Goal: Task Accomplishment & Management: Complete application form

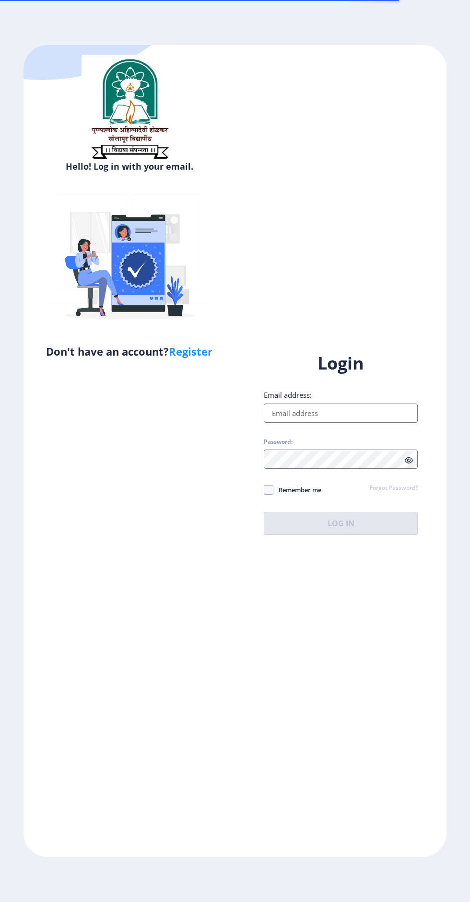
click at [314, 423] on input "Email address:" at bounding box center [341, 412] width 154 height 19
type input "[EMAIL_ADDRESS][DOMAIN_NAME]"
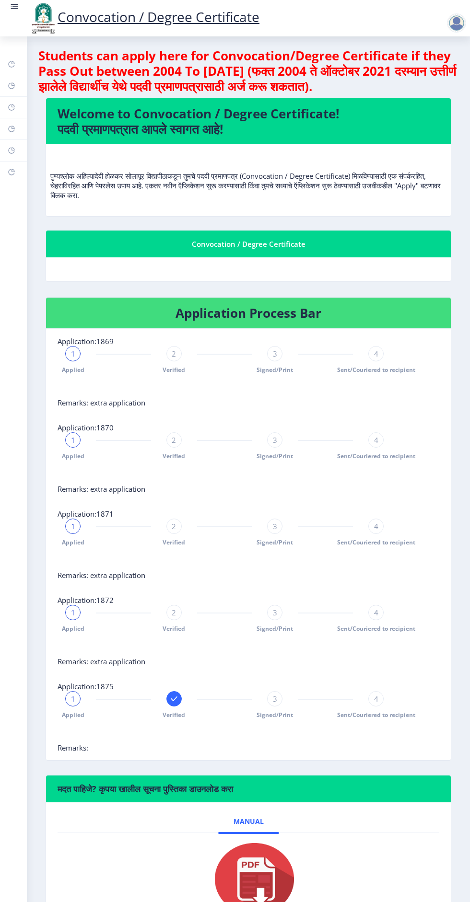
click at [16, 13] on link at bounding box center [15, 18] width 10 height 33
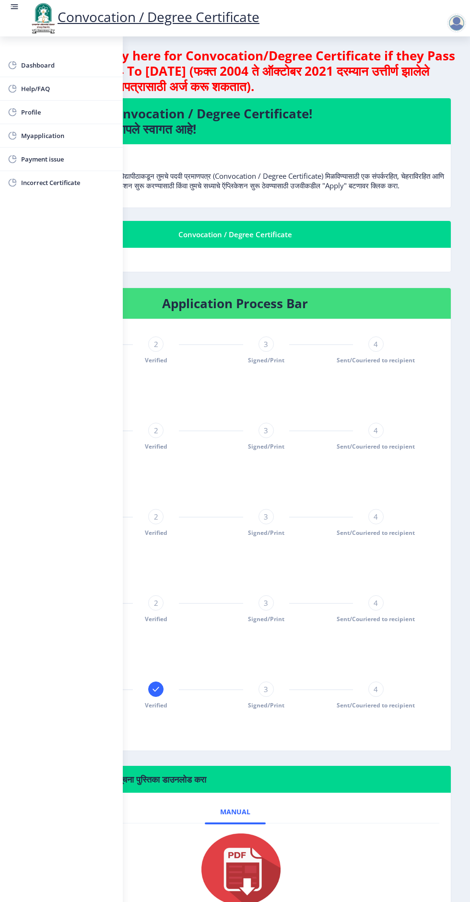
click at [52, 135] on span "Myapplication" at bounding box center [68, 136] width 94 height 12
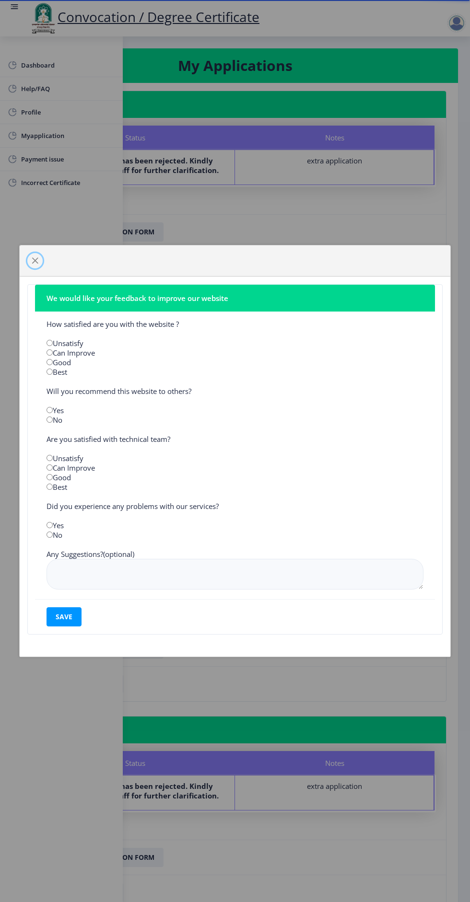
click at [35, 260] on span "button" at bounding box center [35, 261] width 8 height 8
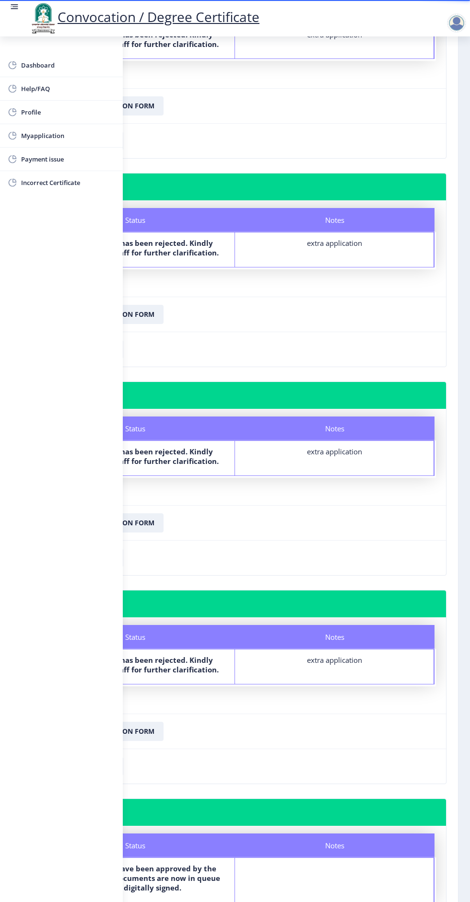
scroll to position [130, 0]
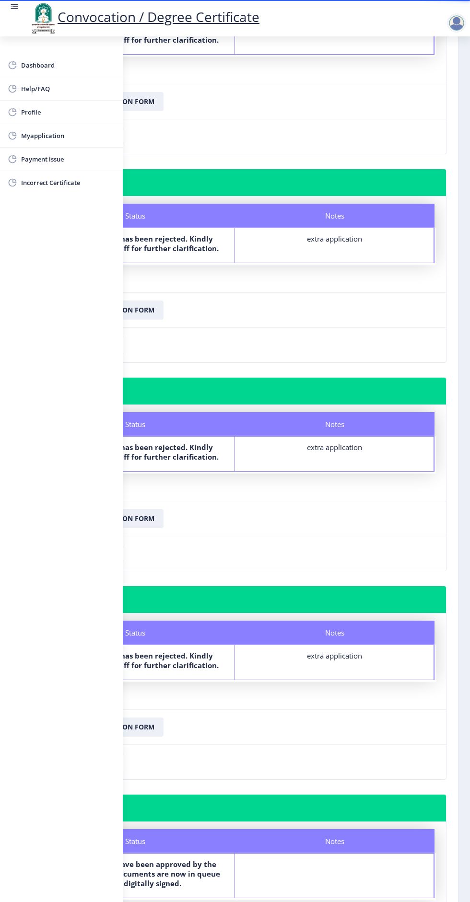
click at [10, 6] on rect at bounding box center [15, 7] width 10 height 10
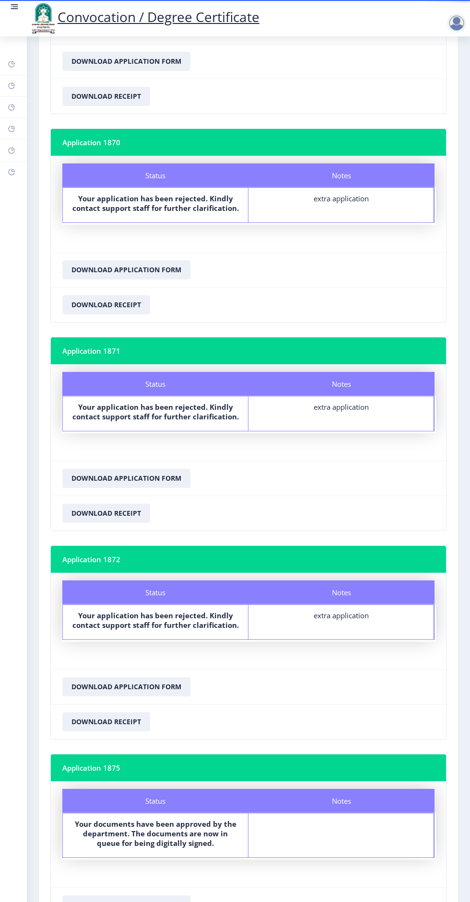
scroll to position [194, 0]
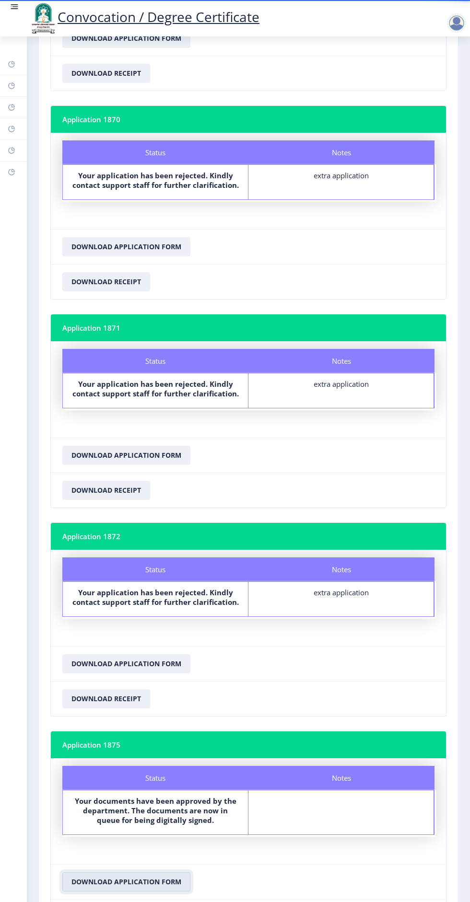
click at [142, 872] on button "Download Application Form" at bounding box center [126, 881] width 128 height 19
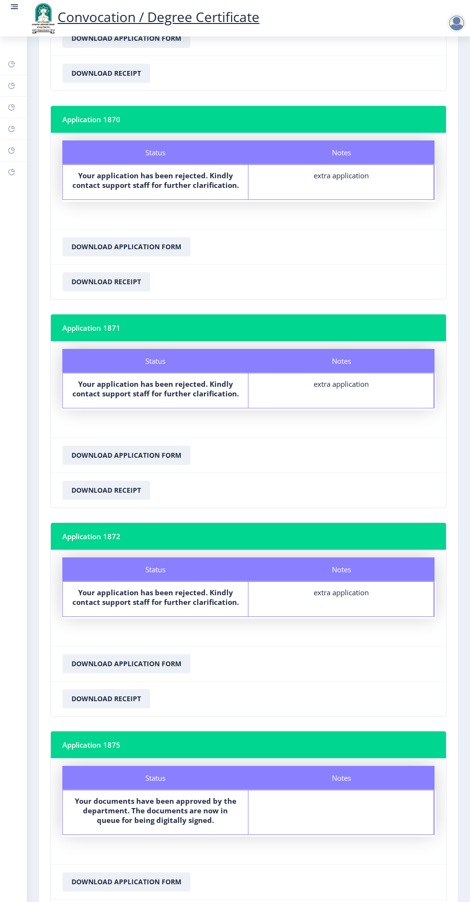
click at [14, 7] on rect at bounding box center [15, 6] width 6 height 1
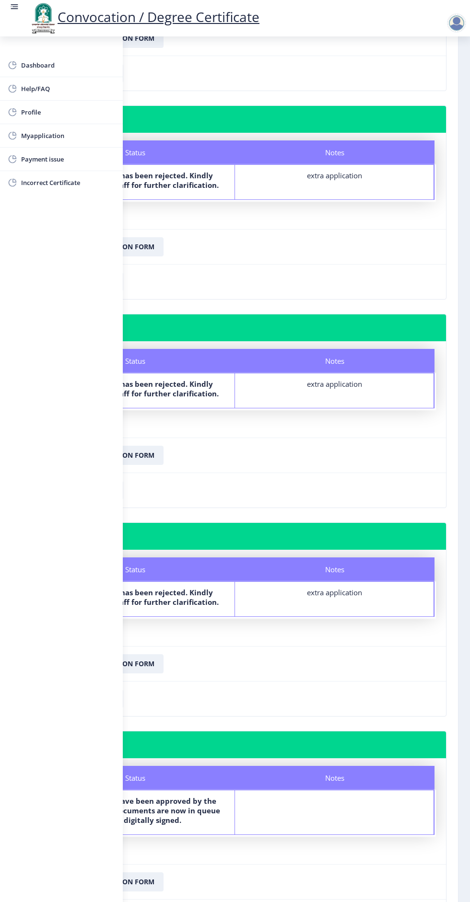
click at [41, 110] on span "Profile" at bounding box center [68, 112] width 94 height 12
select select
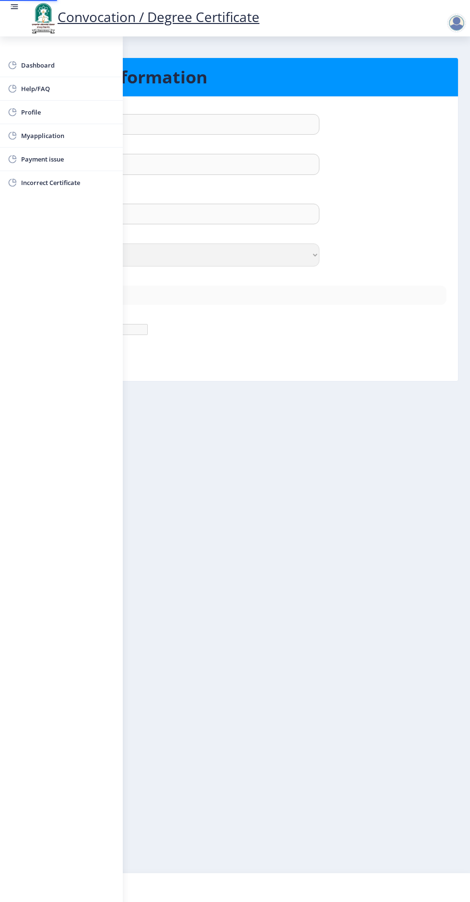
type input "[PERSON_NAME]"
type input "[PERSON_NAME] [PERSON_NAME]"
select select "[DEMOGRAPHIC_DATA]"
type input "[EMAIL_ADDRESS][DOMAIN_NAME]"
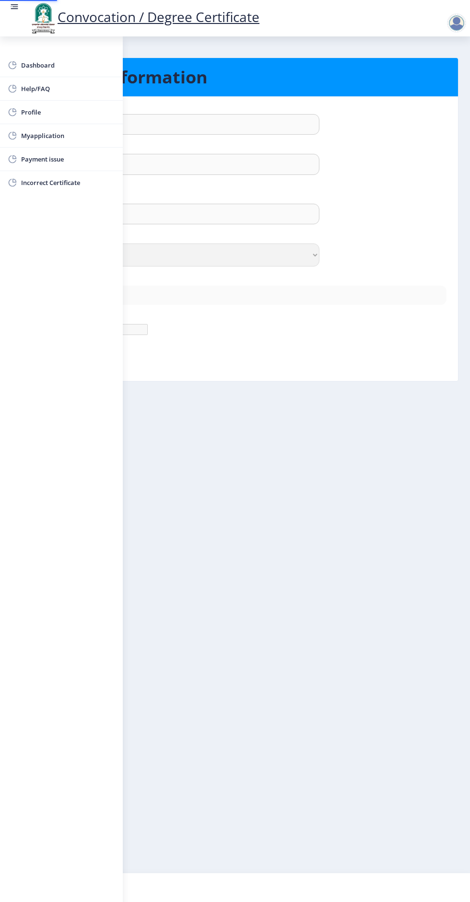
type input "7507803365"
click at [258, 468] on nb-layout-column "Personal Information First Name : [PERSON_NAME] Last Name: [PERSON_NAME] Full N…" at bounding box center [235, 454] width 470 height 836
click at [14, 4] on rect at bounding box center [14, 4] width 7 height 1
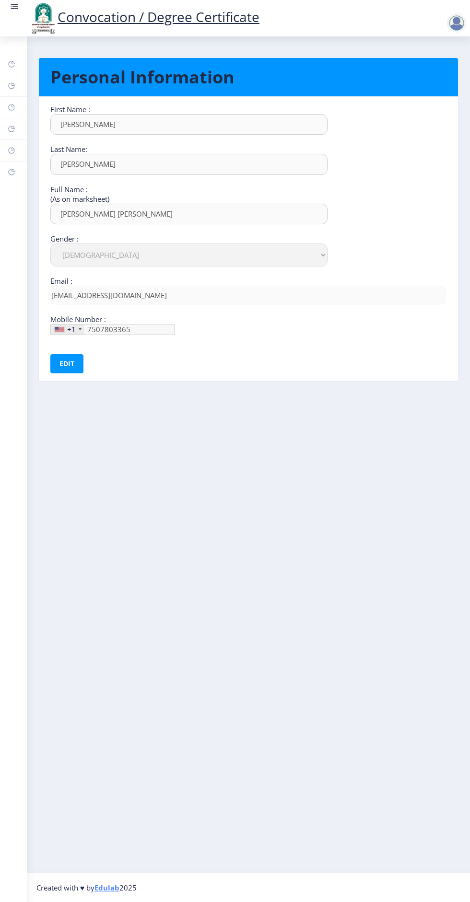
click at [462, 17] on div at bounding box center [456, 22] width 19 height 19
click at [11, 7] on circle at bounding box center [11, 6] width 1 height 1
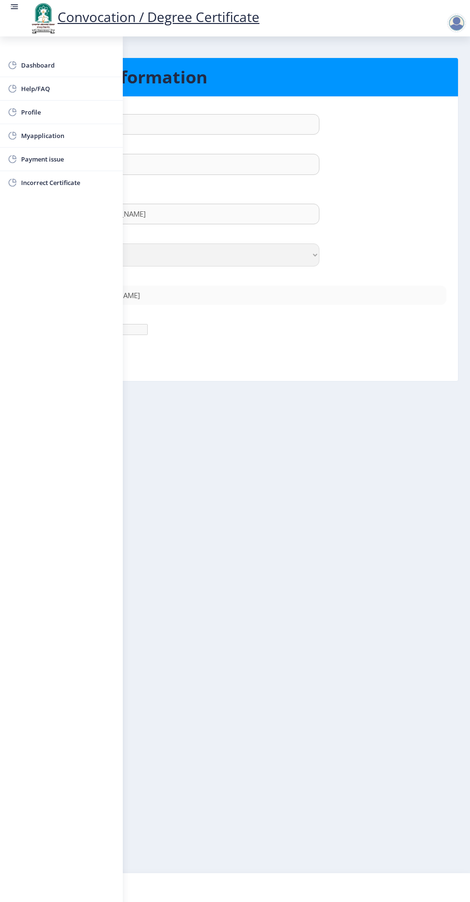
click at [18, 88] on link "Help/FAQ" at bounding box center [61, 88] width 123 height 23
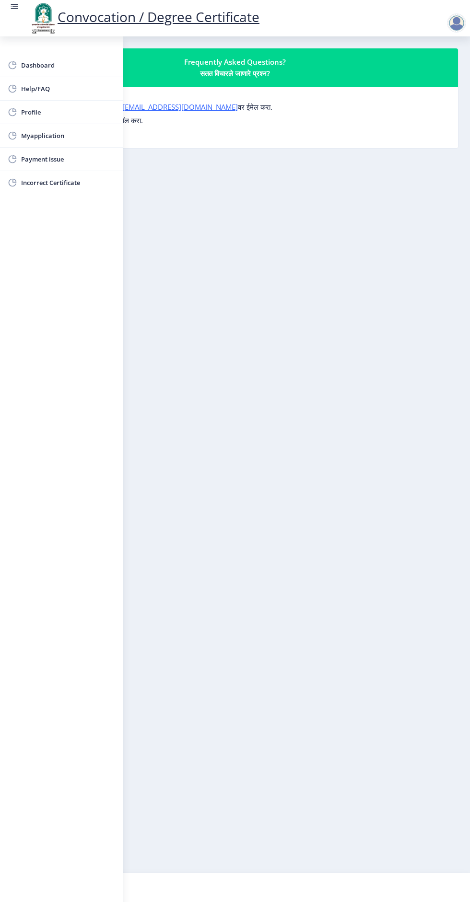
click at [13, 18] on link at bounding box center [15, 18] width 10 height 33
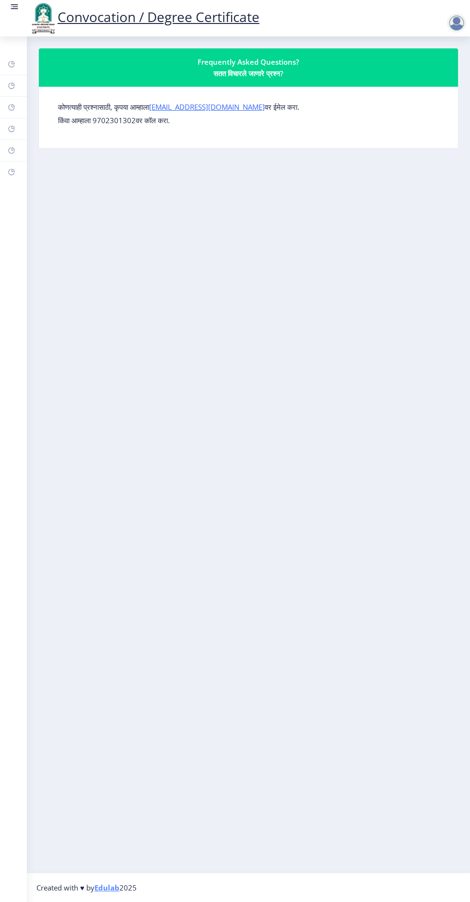
click at [9, 65] on icon at bounding box center [11, 64] width 6 height 6
